Goal: Task Accomplishment & Management: Use online tool/utility

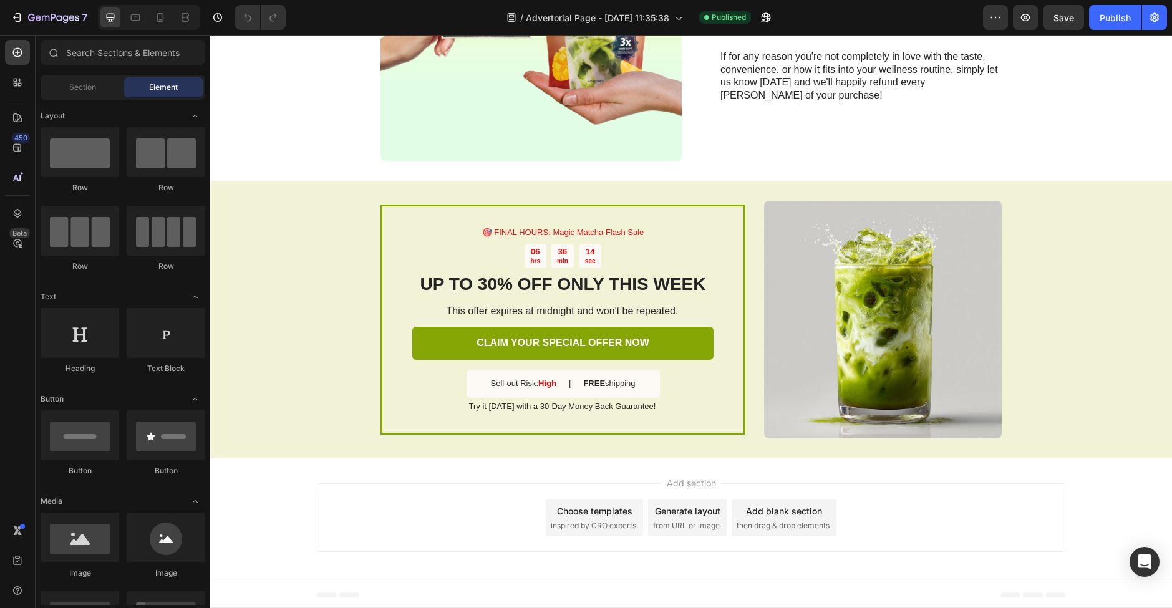
scroll to position [3505, 0]
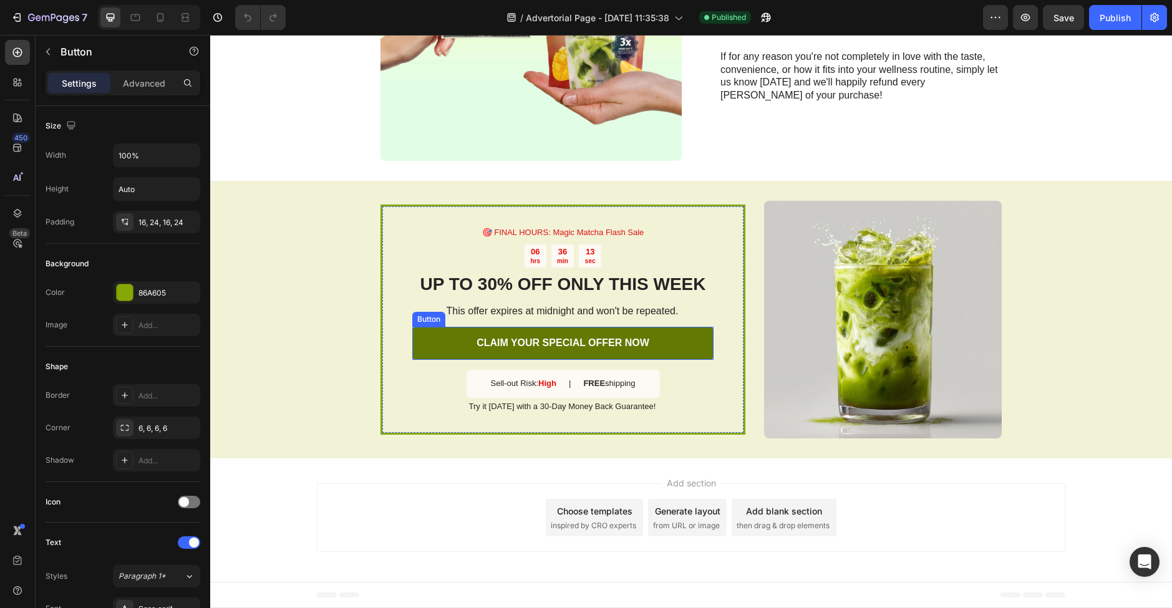
click at [626, 350] on link "CLAIM YOUR SPECIAL OFFER NOW" at bounding box center [562, 343] width 301 height 33
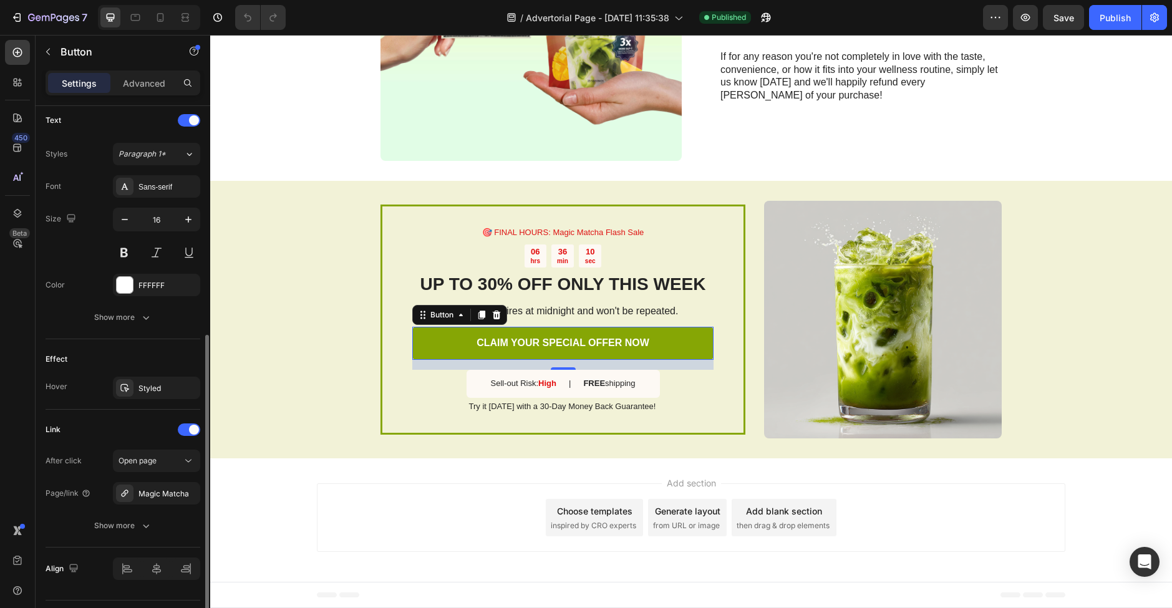
scroll to position [454, 0]
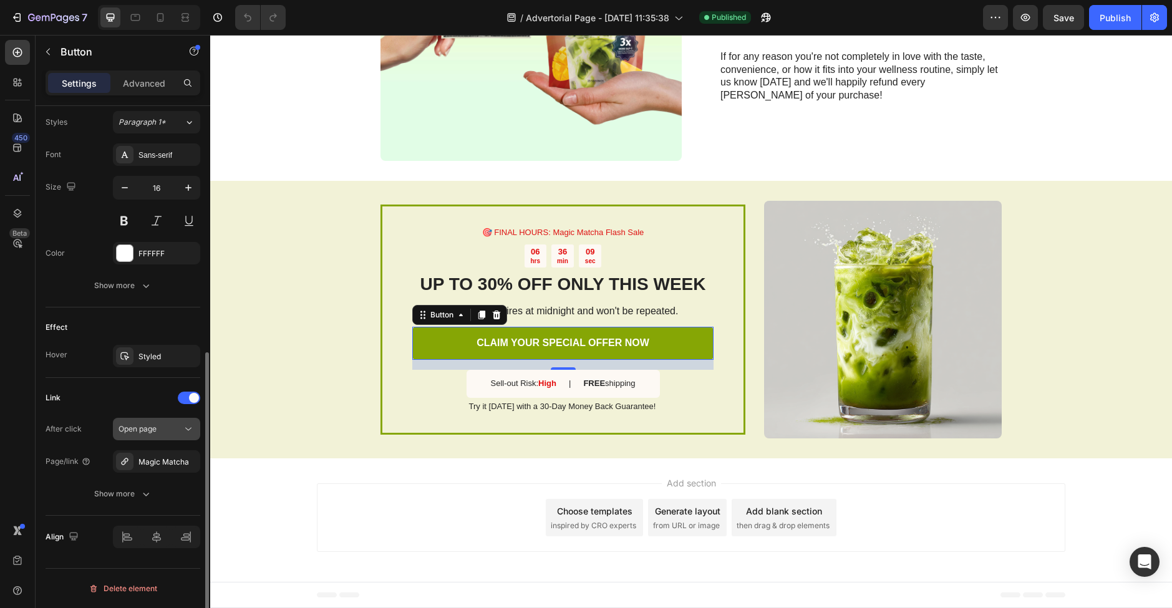
click at [147, 422] on button "Open page" at bounding box center [156, 429] width 87 height 22
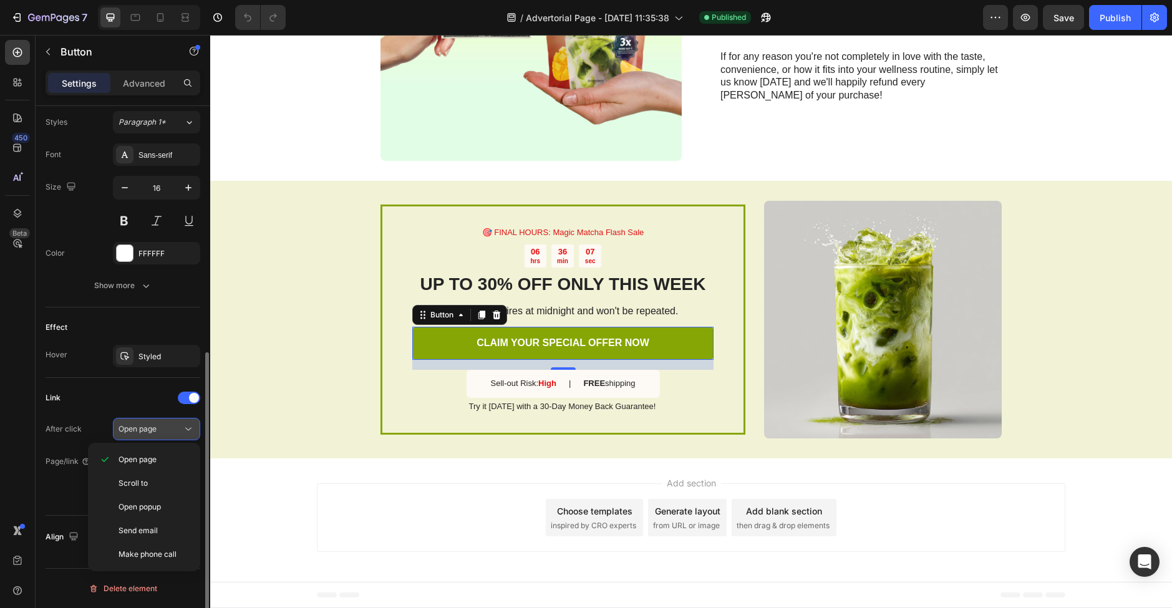
click at [147, 422] on button "Open page" at bounding box center [156, 429] width 87 height 22
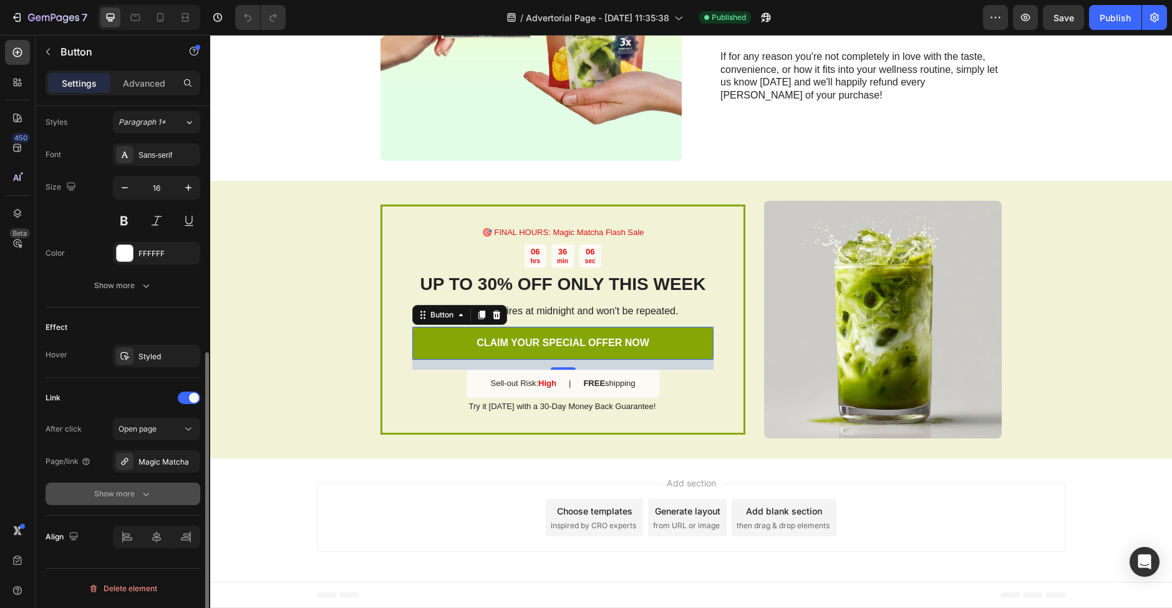
click at [135, 491] on div "Show more" at bounding box center [123, 494] width 58 height 12
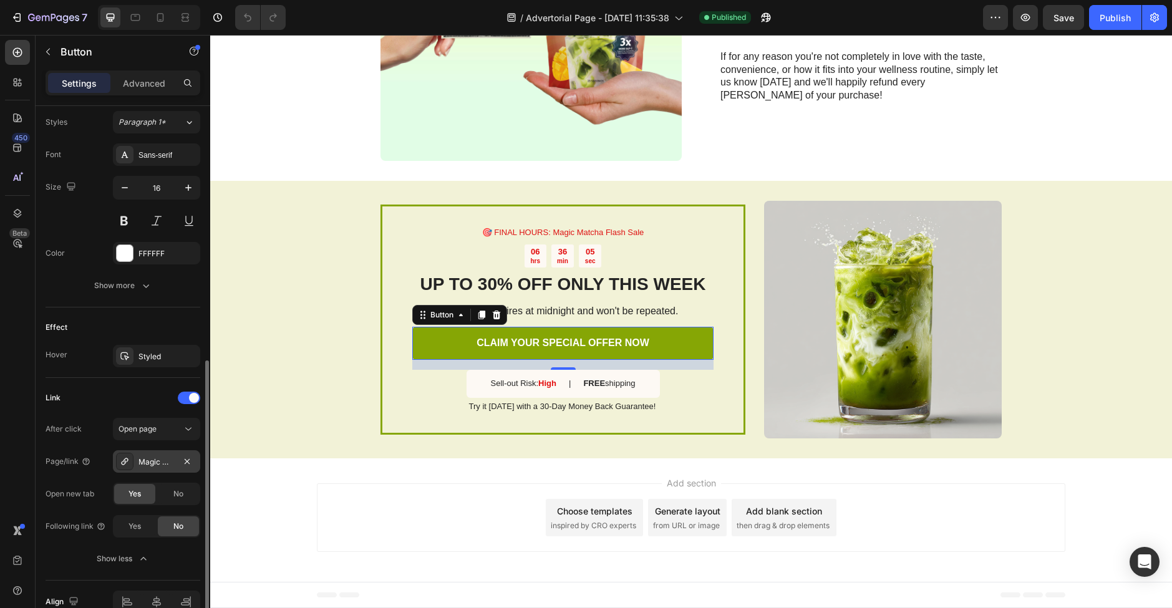
scroll to position [519, 0]
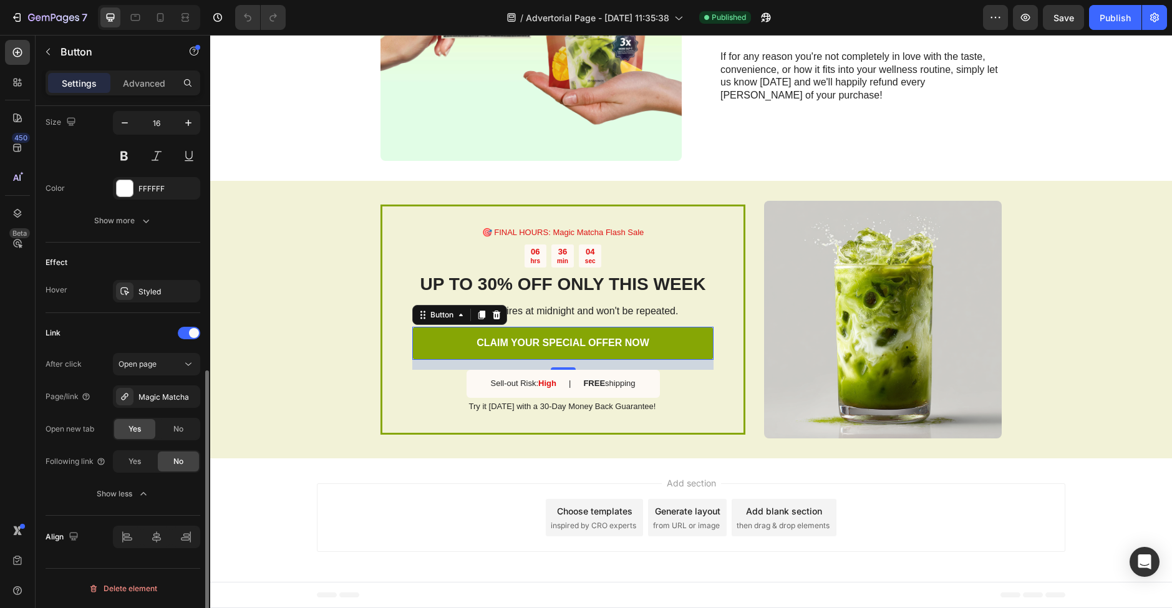
click at [180, 440] on div "After click Open page Page/link Magic Matcha Open new tab Yes No Following link…" at bounding box center [123, 429] width 155 height 152
click at [179, 435] on div "No" at bounding box center [178, 429] width 41 height 20
click at [406, 443] on div "🎯 FINAL HOURS: Magic Matcha Flash Sale Text Block 06 hrs 36 min 01 sec Countdow…" at bounding box center [691, 320] width 962 height 278
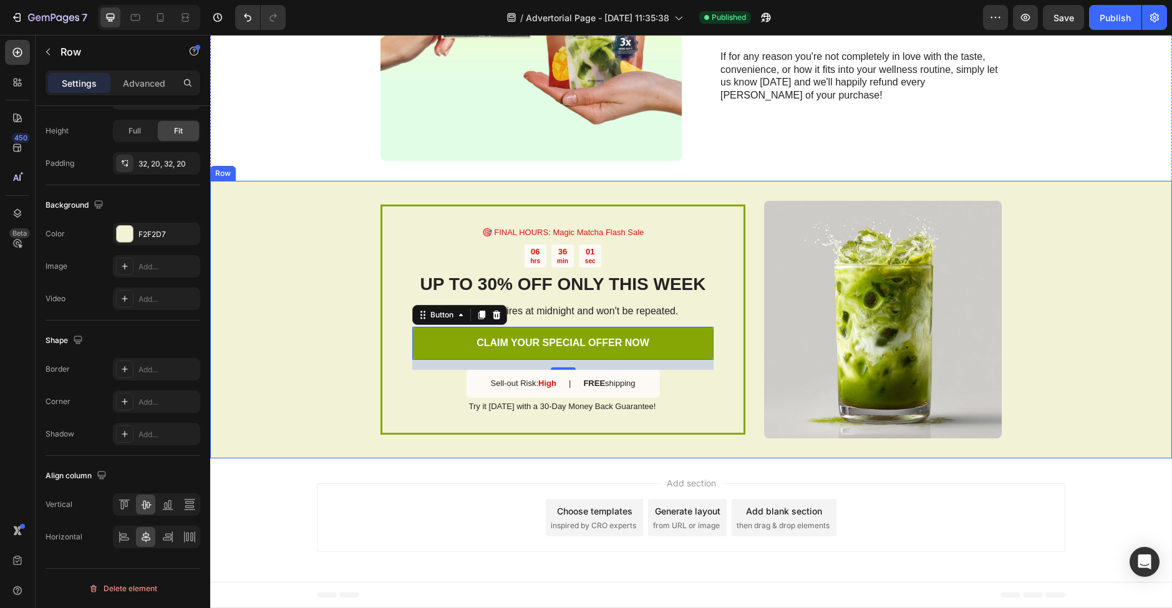
scroll to position [0, 0]
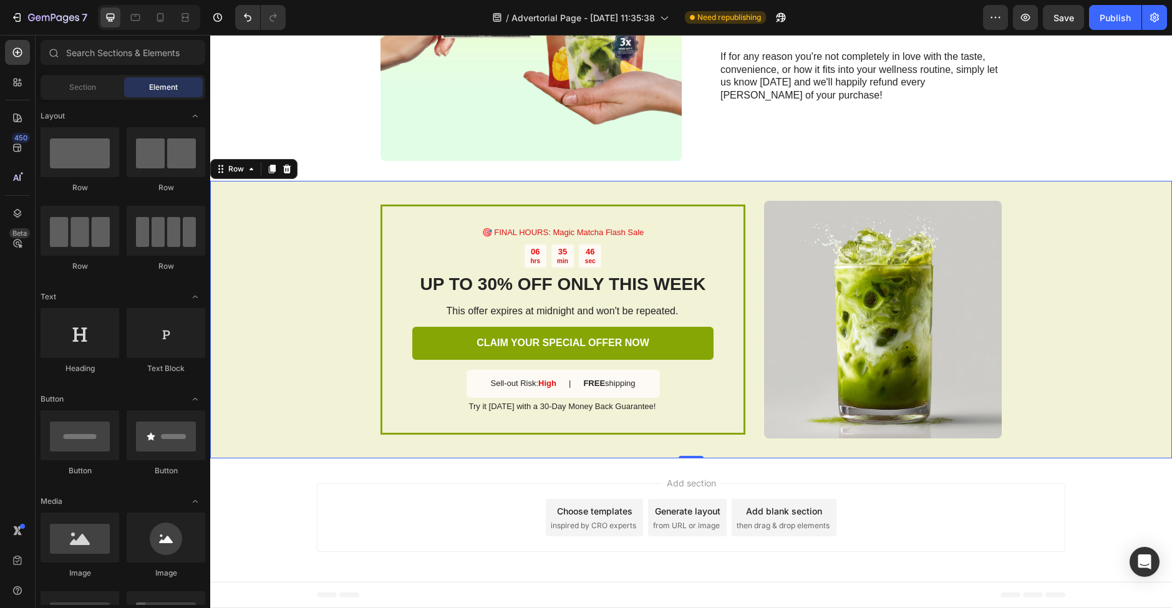
click at [421, 502] on div "Add section Choose templates inspired by CRO experts Generate layout from URL o…" at bounding box center [691, 517] width 748 height 69
click at [408, 519] on div "Add section Choose templates inspired by CRO experts Generate layout from URL o…" at bounding box center [691, 517] width 748 height 69
click at [440, 484] on div "Add section Choose templates inspired by CRO experts Generate layout from URL o…" at bounding box center [691, 517] width 748 height 69
click at [1153, 23] on icon "button" at bounding box center [1154, 17] width 12 height 12
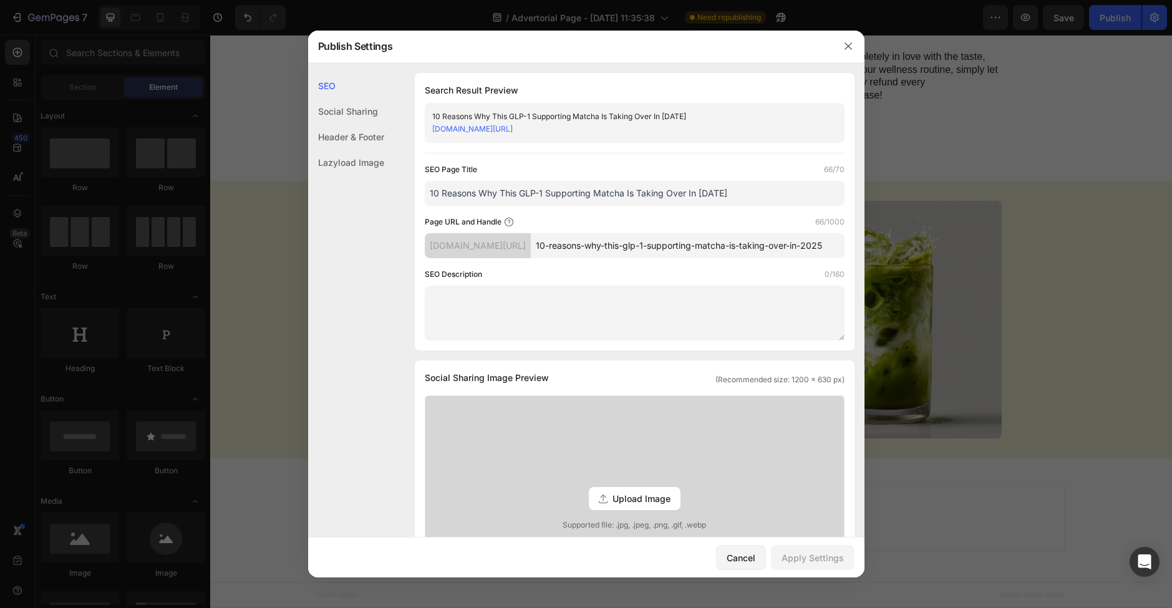
click at [340, 150] on div "Header & Footer" at bounding box center [346, 163] width 76 height 26
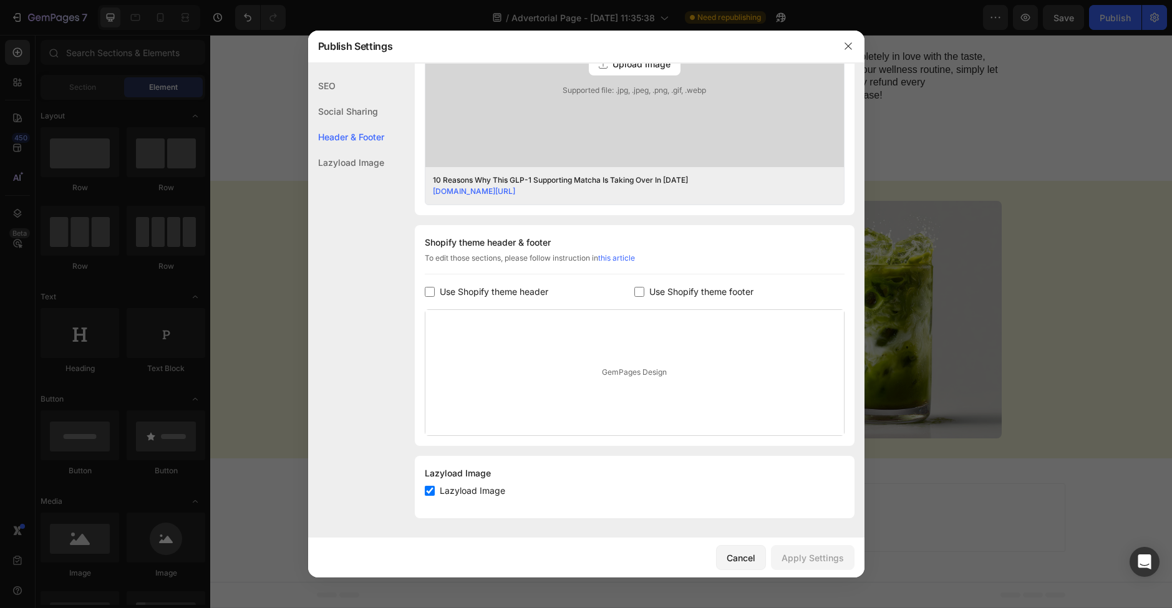
scroll to position [446, 0]
click at [845, 49] on icon "button" at bounding box center [847, 46] width 7 height 7
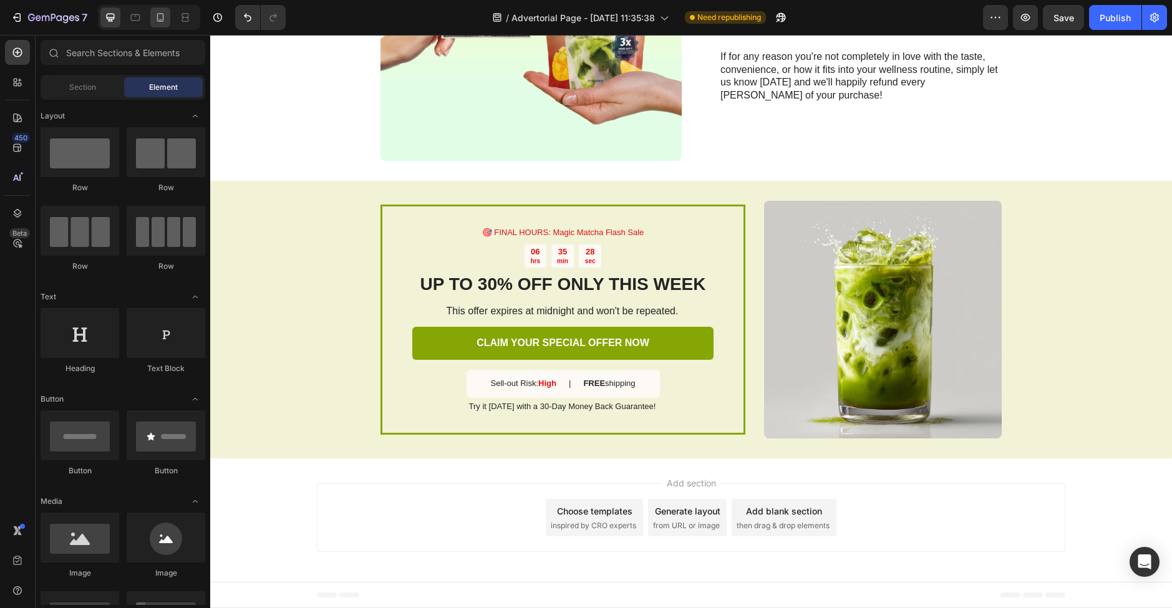
click at [153, 21] on div at bounding box center [160, 17] width 20 height 20
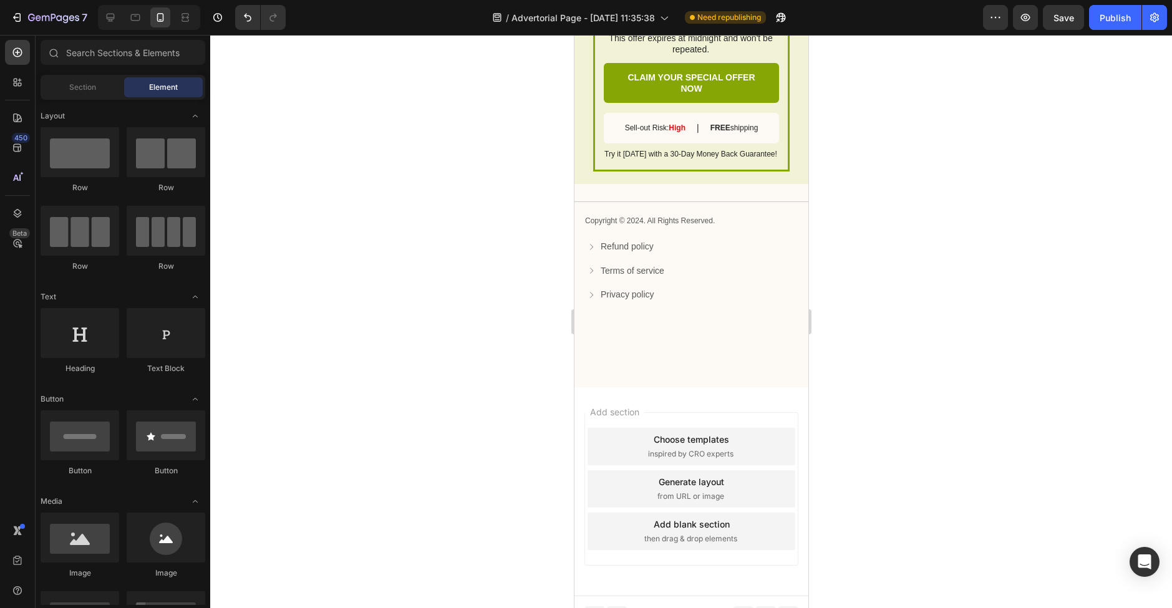
scroll to position [4429, 0]
click at [731, 217] on p "Copyright © 2024. All Rights Reserved." at bounding box center [690, 222] width 213 height 10
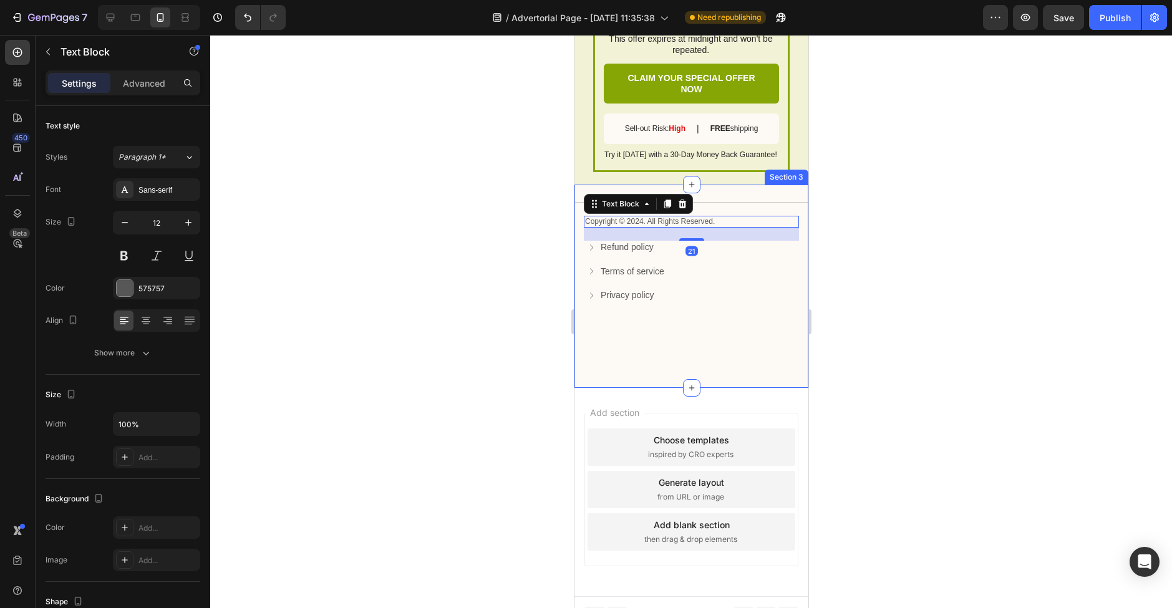
click at [757, 202] on div "Title Line Copyright © 2024. All Rights Reserved. Text Block 21 Refund policy B…" at bounding box center [691, 259] width 234 height 115
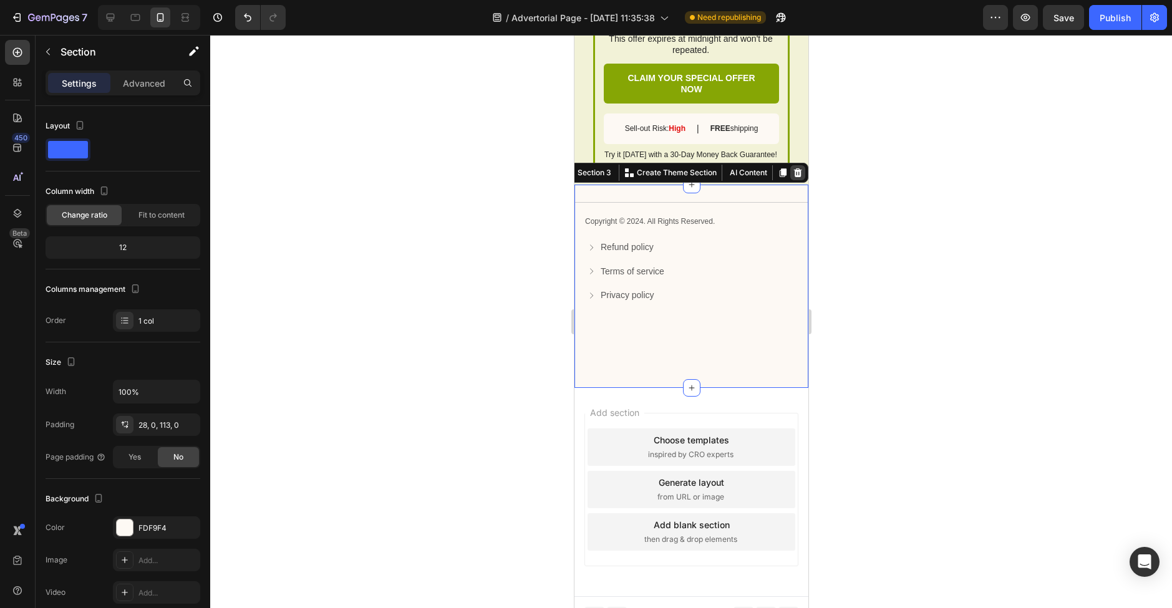
click at [796, 168] on icon at bounding box center [797, 173] width 10 height 10
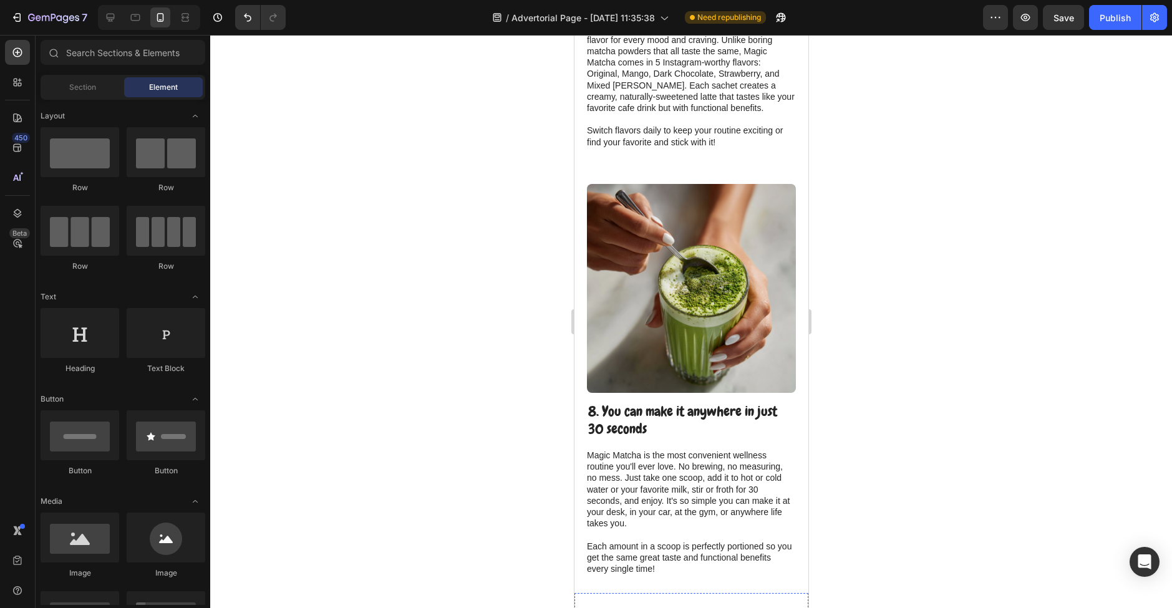
scroll to position [2088, 0]
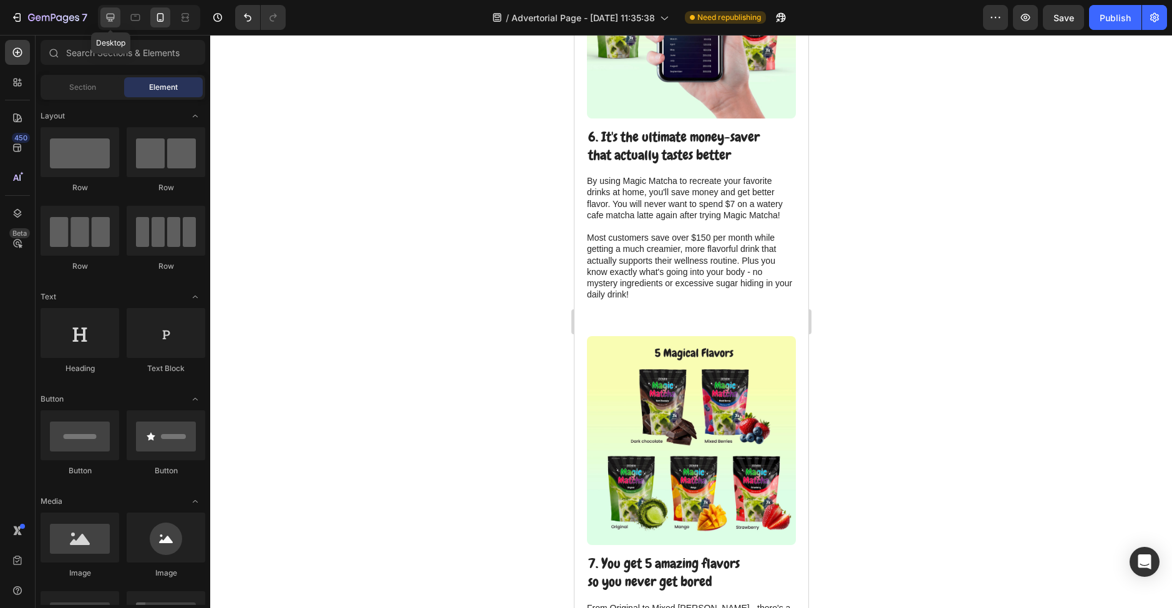
drag, startPoint x: 105, startPoint y: 19, endPoint x: 35, endPoint y: 48, distance: 75.5
click at [105, 19] on icon at bounding box center [110, 17] width 12 height 12
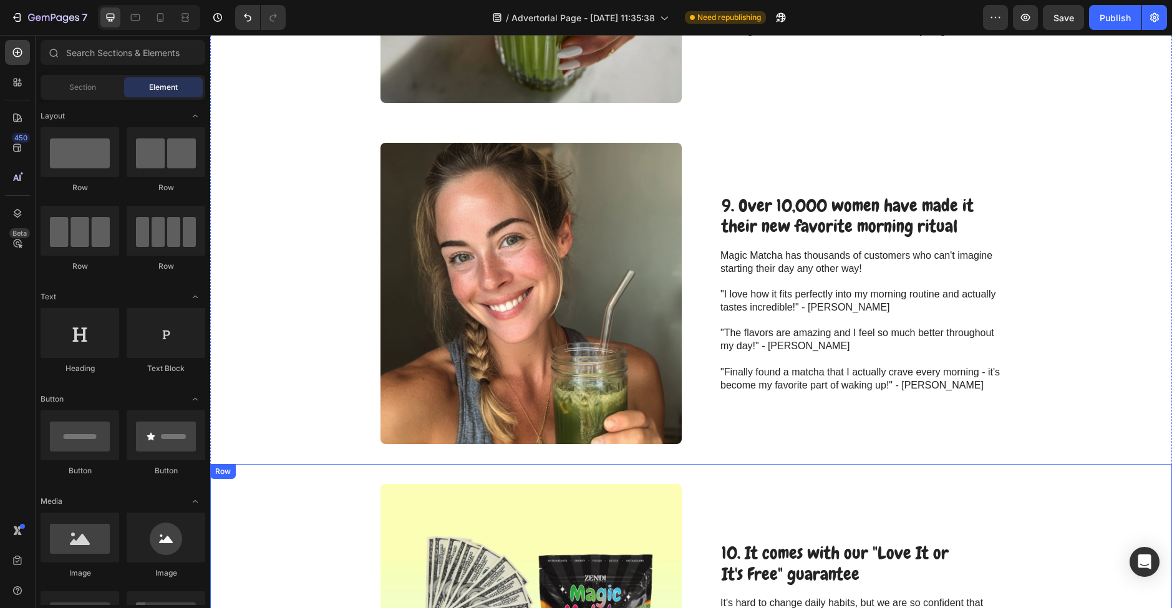
scroll to position [2315, 0]
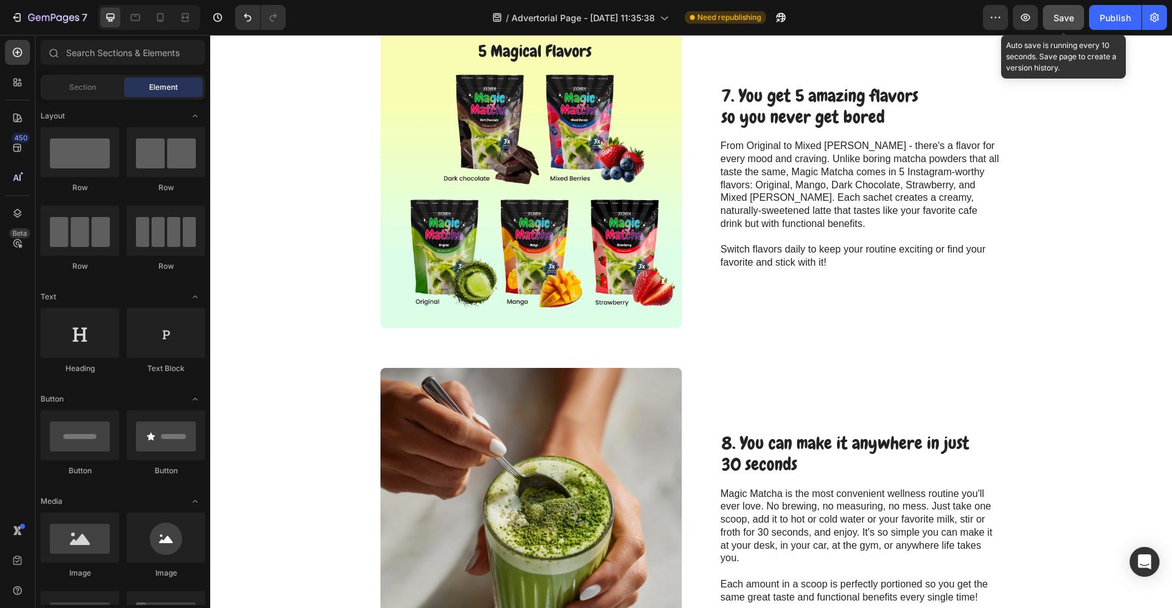
click at [1070, 22] on span "Save" at bounding box center [1063, 17] width 21 height 11
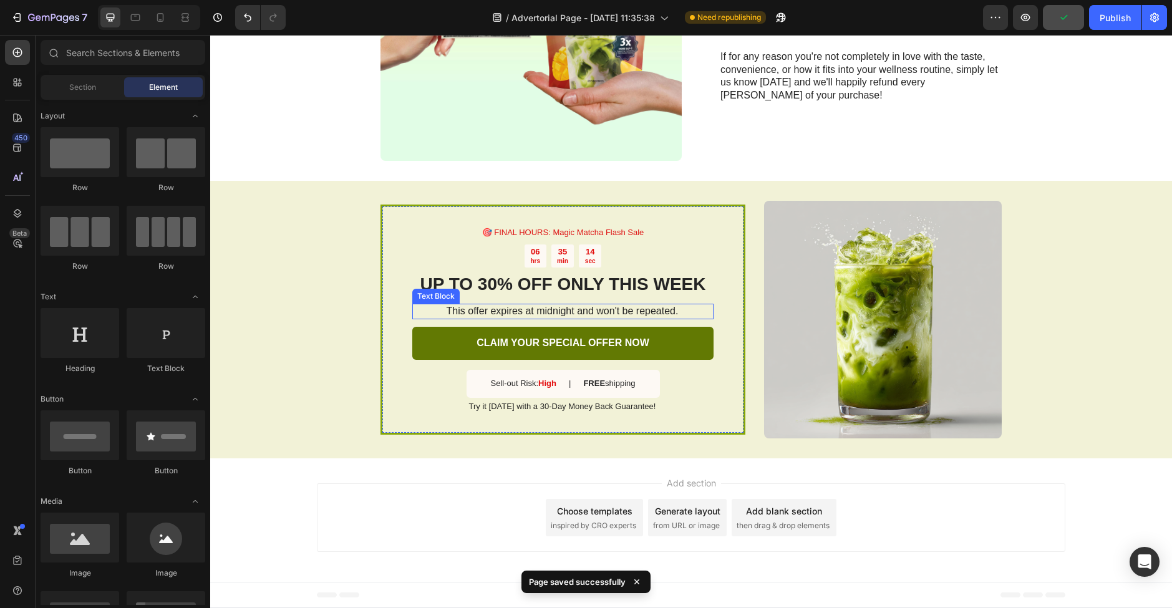
scroll to position [3505, 0]
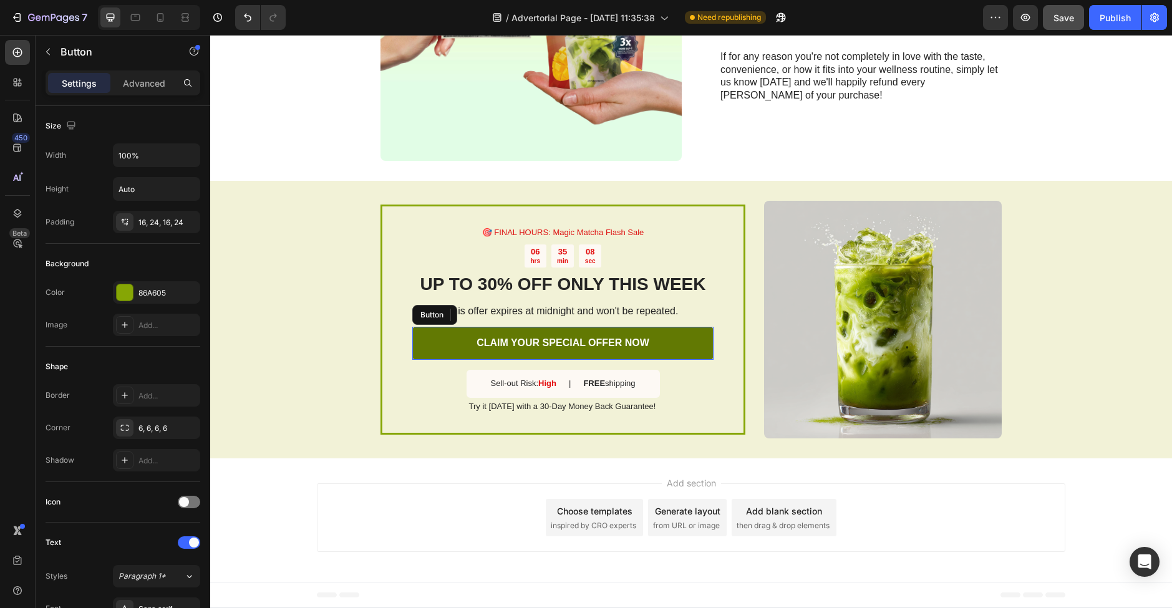
click at [660, 339] on link "CLAIM YOUR SPECIAL OFFER NOW" at bounding box center [562, 343] width 301 height 33
